Goal: Navigation & Orientation: Understand site structure

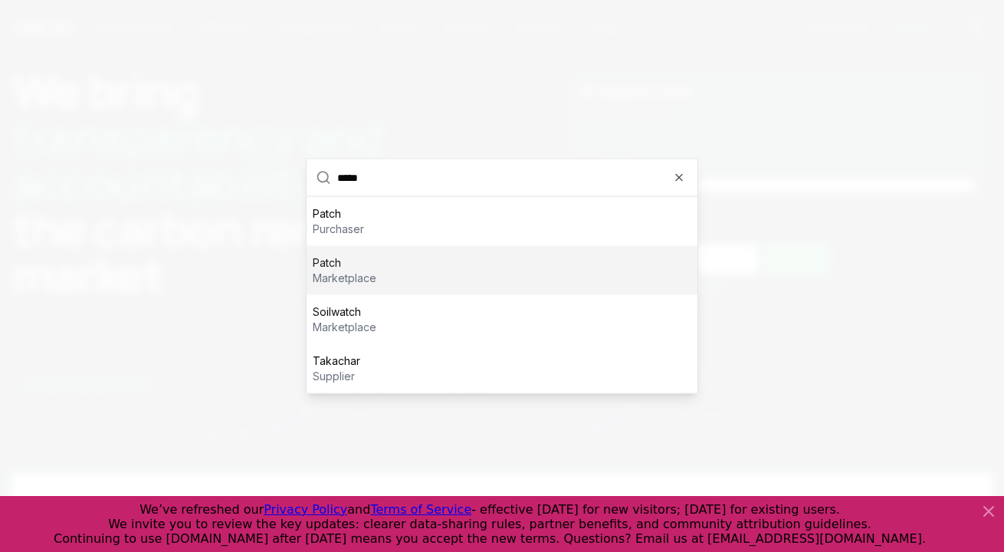
type input "*****"
click at [345, 283] on p "marketplace" at bounding box center [345, 278] width 64 height 15
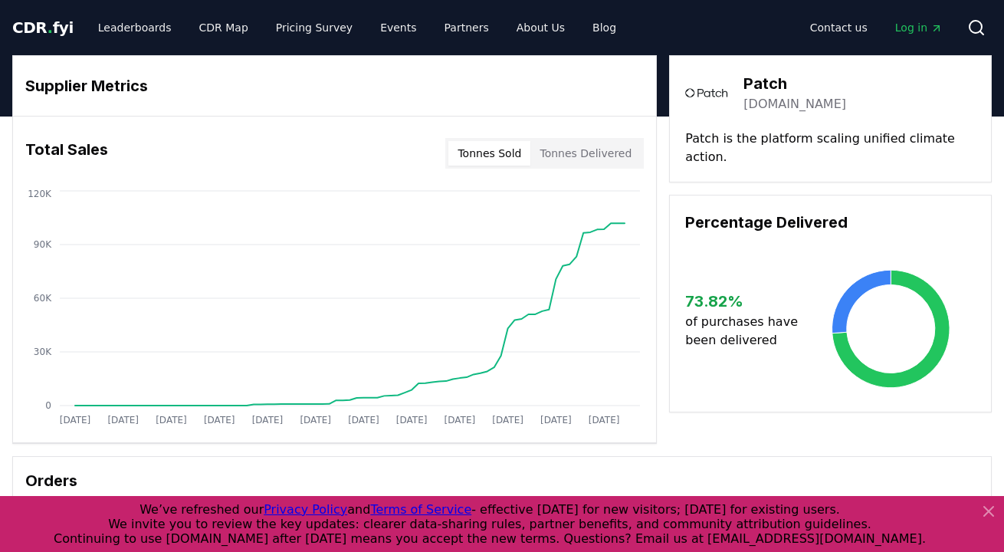
click at [609, 154] on button "Tonnes Delivered" at bounding box center [586, 153] width 110 height 25
click at [140, 23] on link "Leaderboards" at bounding box center [135, 28] width 98 height 28
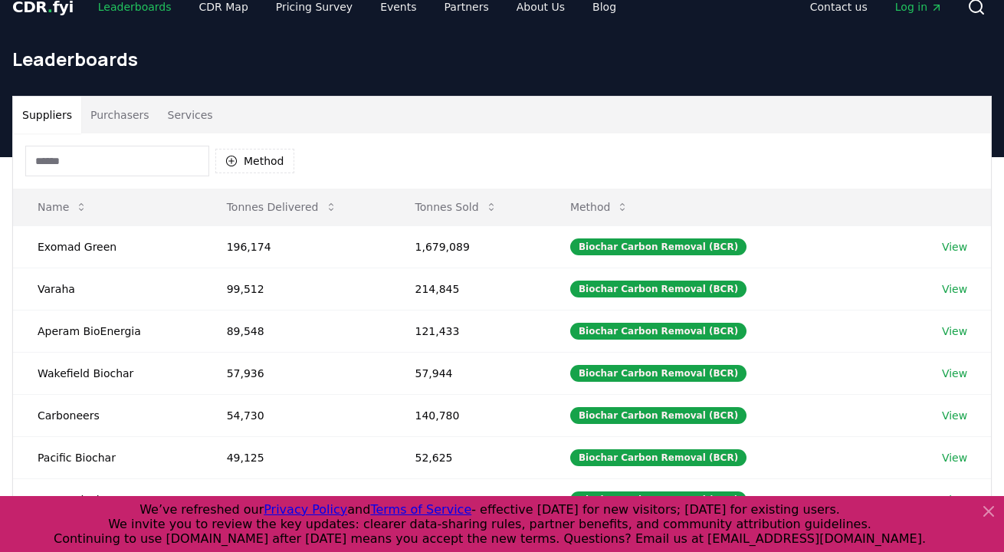
scroll to position [24, 0]
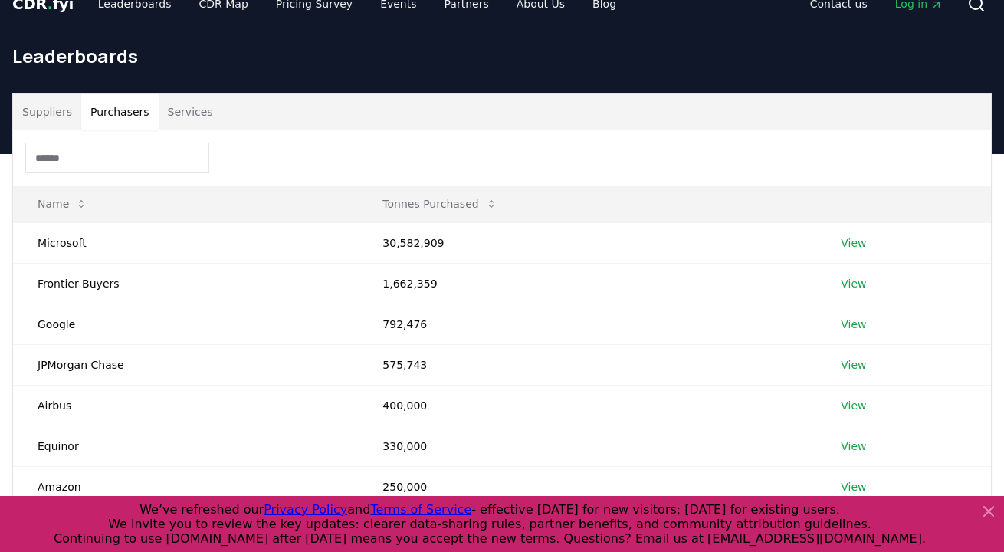
click at [127, 111] on button "Purchasers" at bounding box center [119, 112] width 77 height 37
click at [186, 120] on button "Services" at bounding box center [191, 112] width 64 height 37
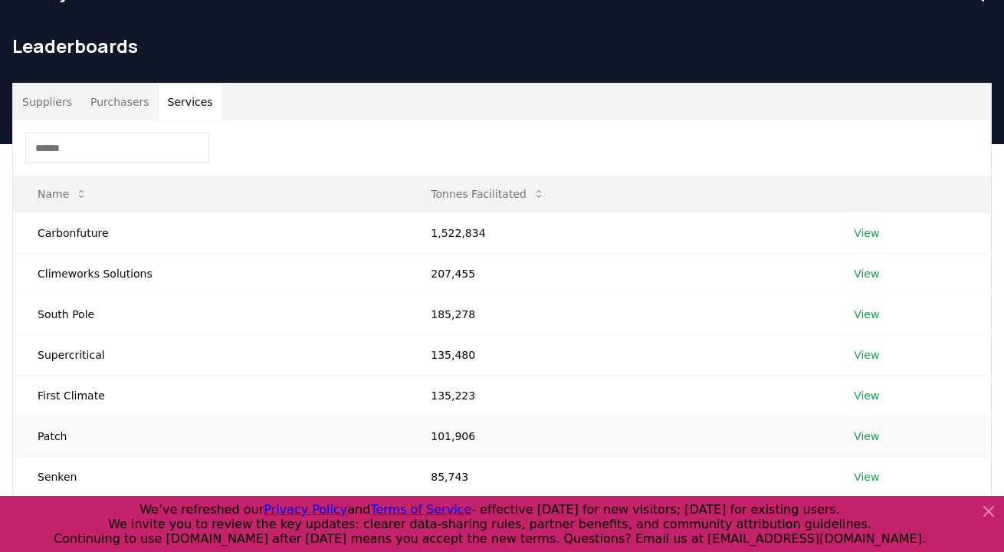
scroll to position [0, 0]
